Goal: Navigation & Orientation: Find specific page/section

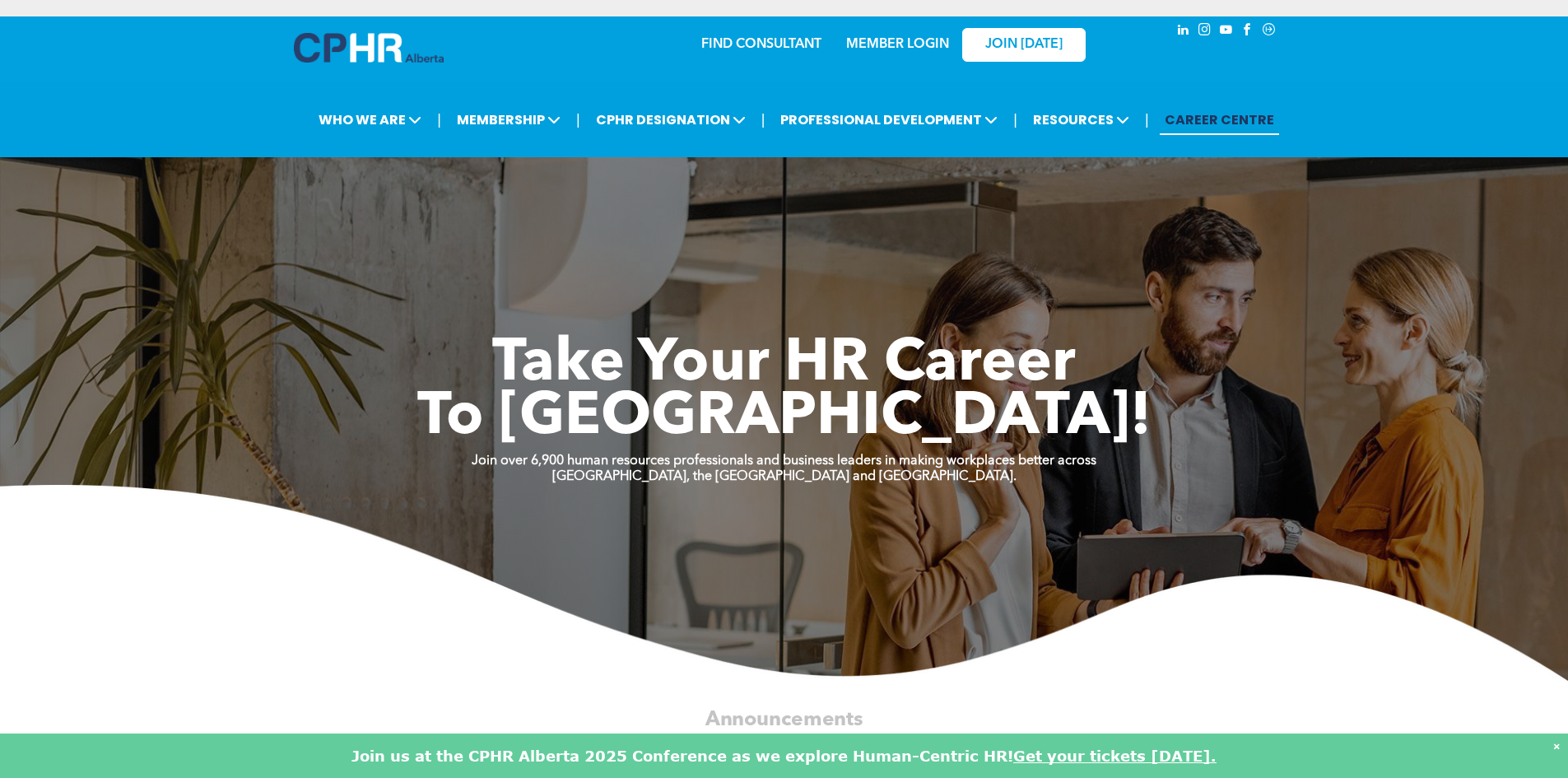
click at [182, 604] on img at bounding box center [784, 583] width 1568 height 196
click at [906, 25] on div "MEMBER LOGIN" at bounding box center [898, 39] width 107 height 29
click at [906, 41] on link "MEMBER LOGIN" at bounding box center [898, 44] width 103 height 13
